Goal: Navigation & Orientation: Find specific page/section

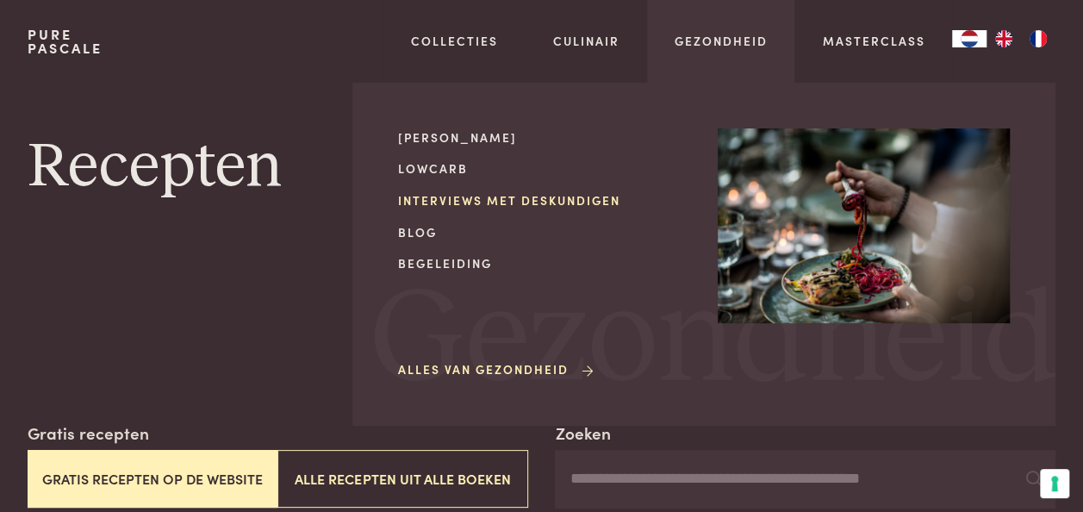
click at [440, 208] on link "Interviews met deskundigen" at bounding box center [544, 200] width 292 height 18
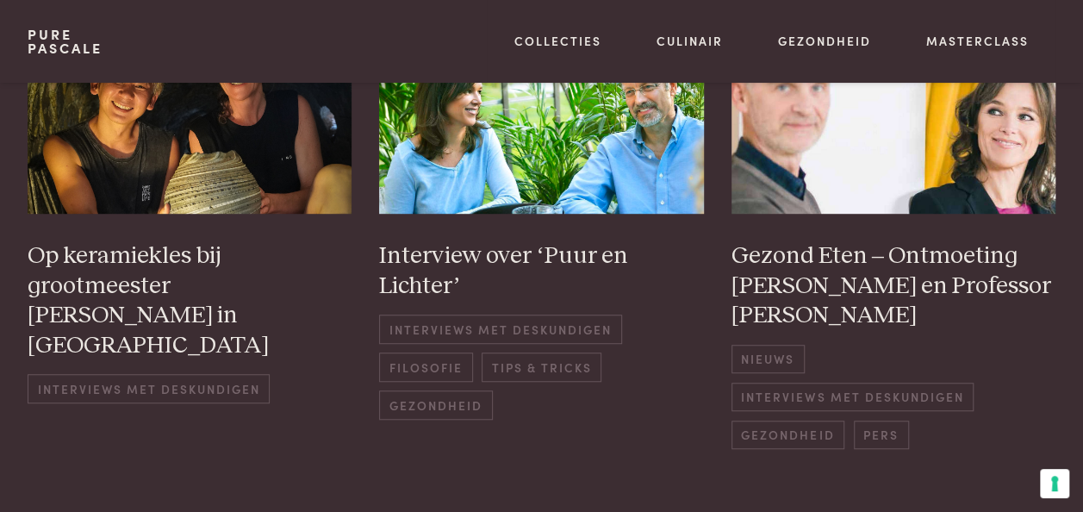
scroll to position [448, 0]
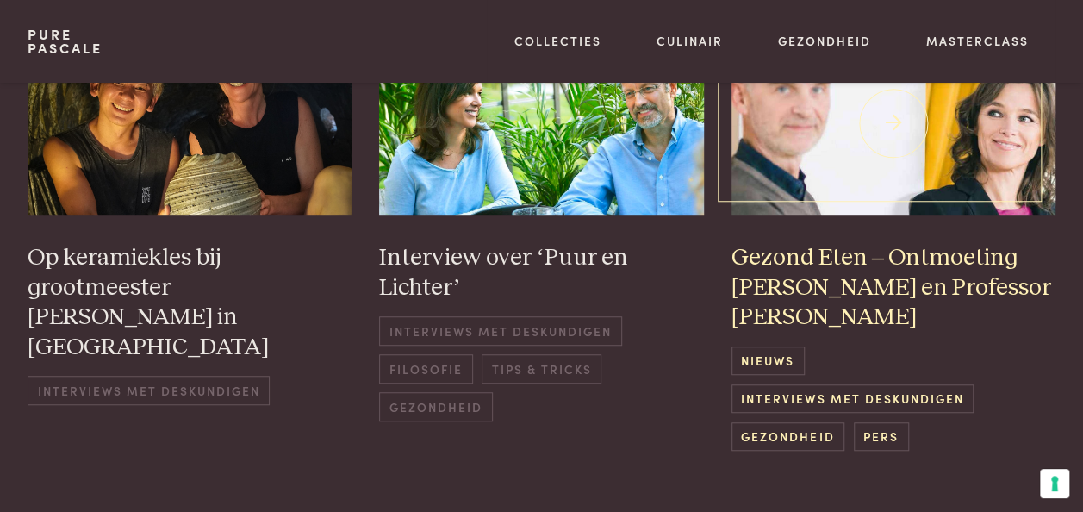
click at [867, 150] on img at bounding box center [894, 122] width 325 height 185
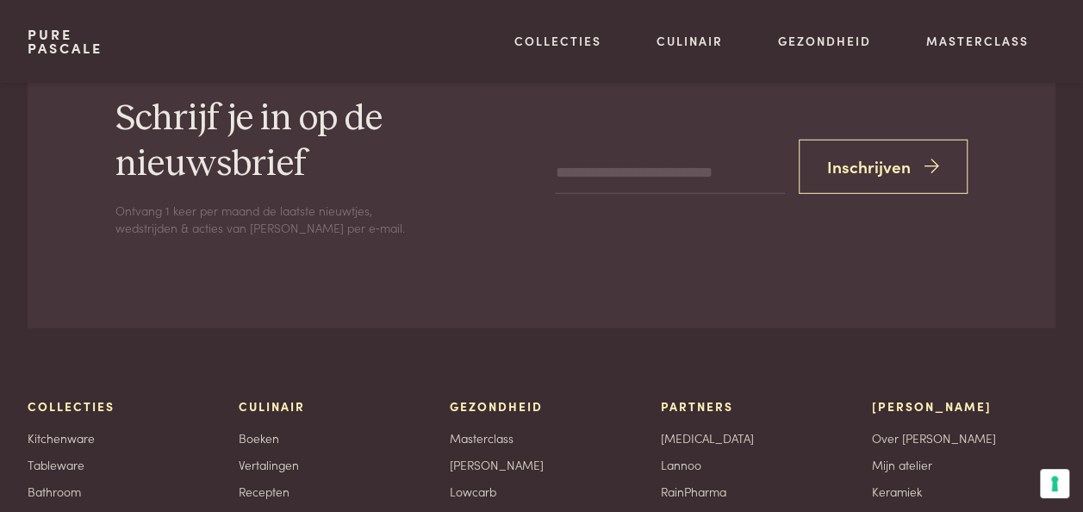
scroll to position [5722, 0]
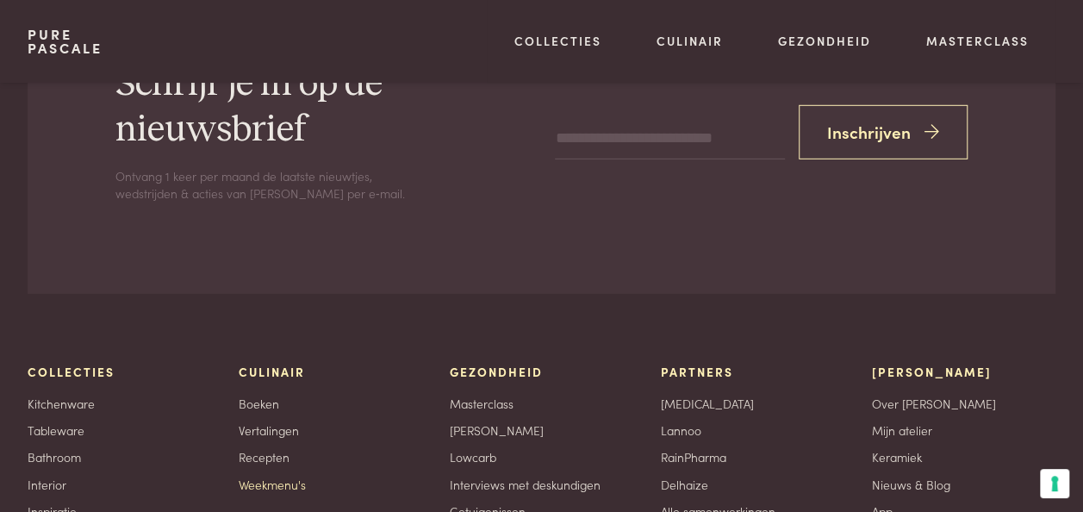
click at [290, 476] on link "Weekmenu's" at bounding box center [272, 485] width 67 height 18
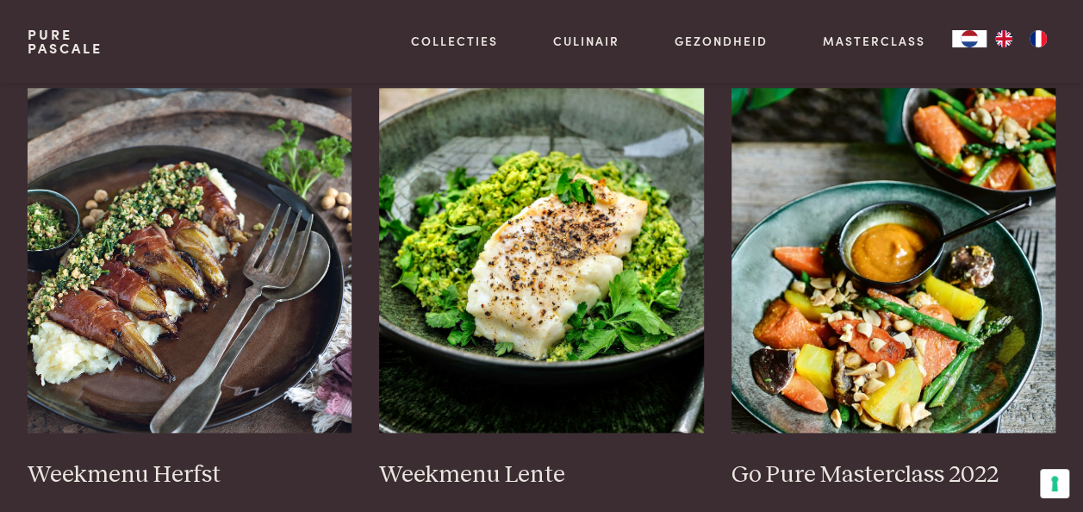
scroll to position [862, 0]
